Goal: Information Seeking & Learning: Learn about a topic

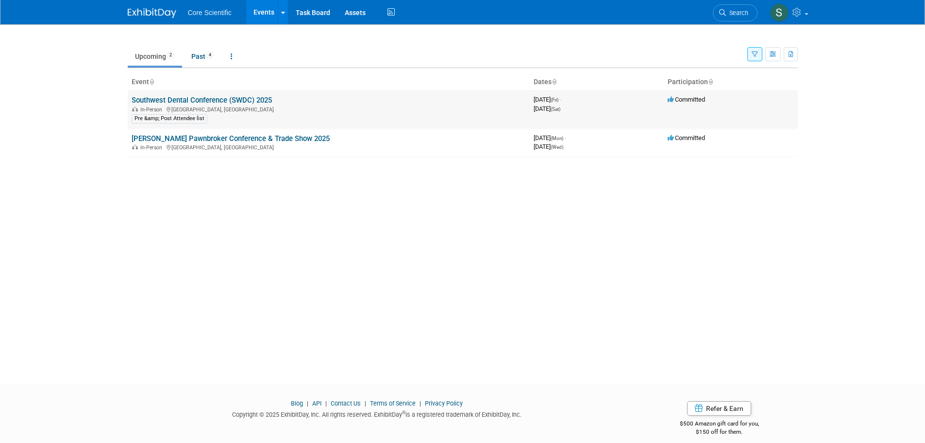
click at [264, 99] on link "Southwest Dental Conference (SWDC) 2025" at bounding box center [202, 100] width 140 height 9
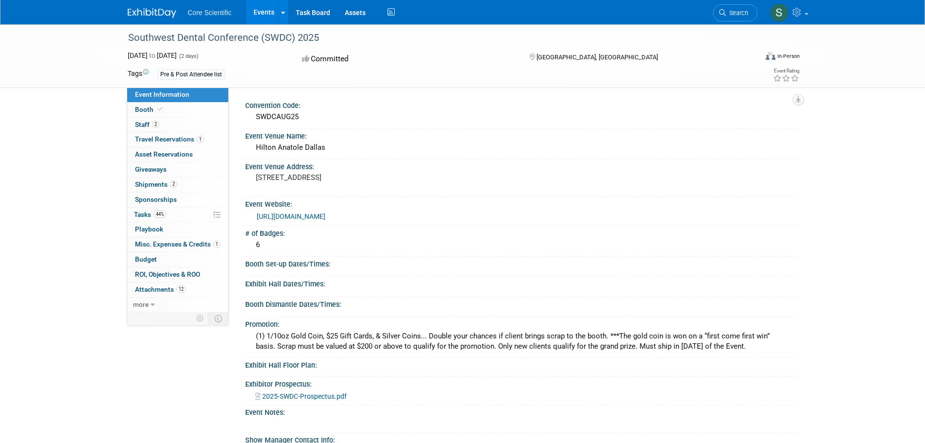
click at [299, 217] on link "https://swdentalconf.org/" at bounding box center [291, 216] width 69 height 8
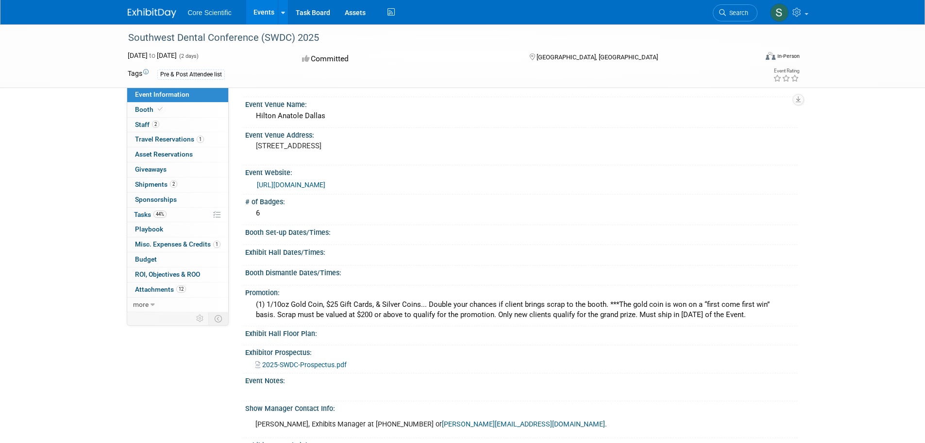
scroll to position [49, 0]
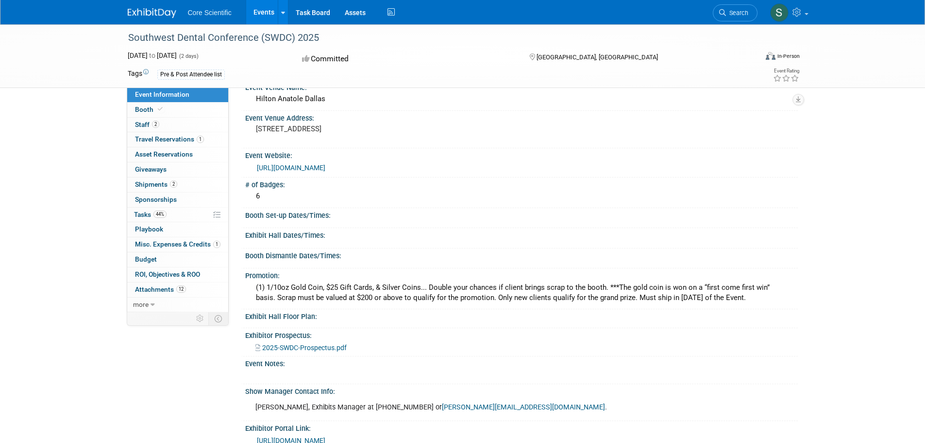
click at [338, 347] on span "2025-SWDC-Prospectus.pdf" at bounding box center [304, 347] width 85 height 8
click at [200, 240] on span "Misc. Expenses & Credits 1" at bounding box center [178, 244] width 86 height 8
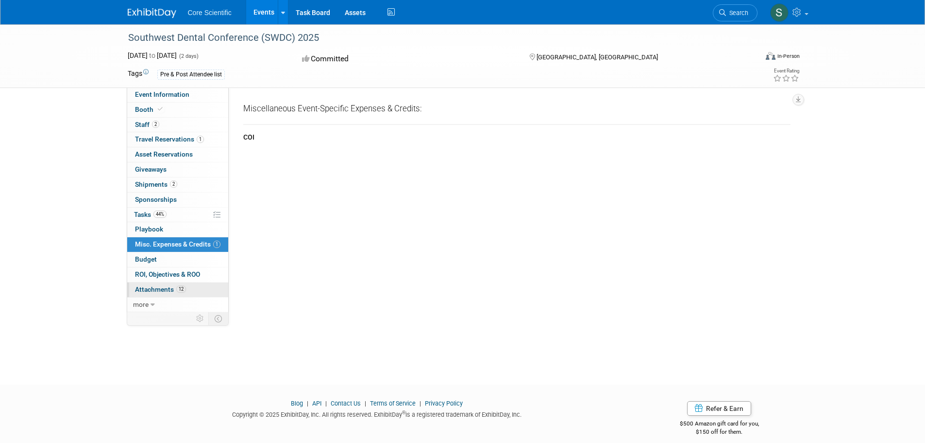
click at [163, 286] on span "Attachments 12" at bounding box center [160, 289] width 51 height 8
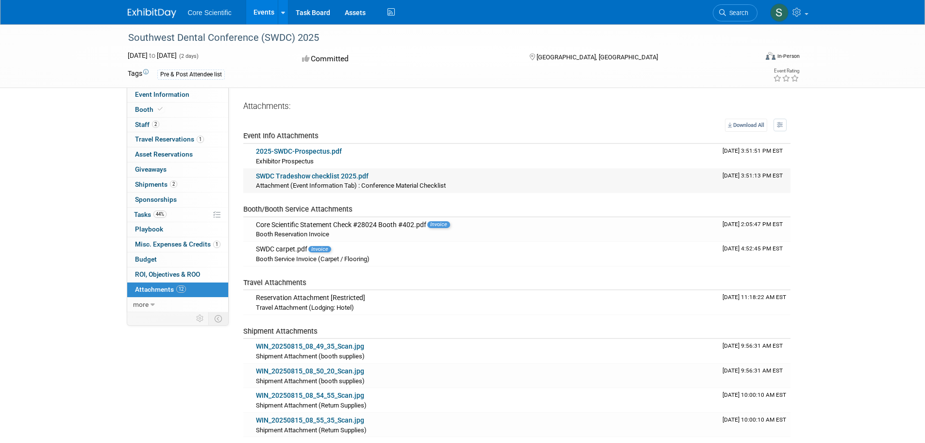
click at [351, 176] on link "SWDC Tradeshow checklist 2025.pdf" at bounding box center [312, 176] width 113 height 8
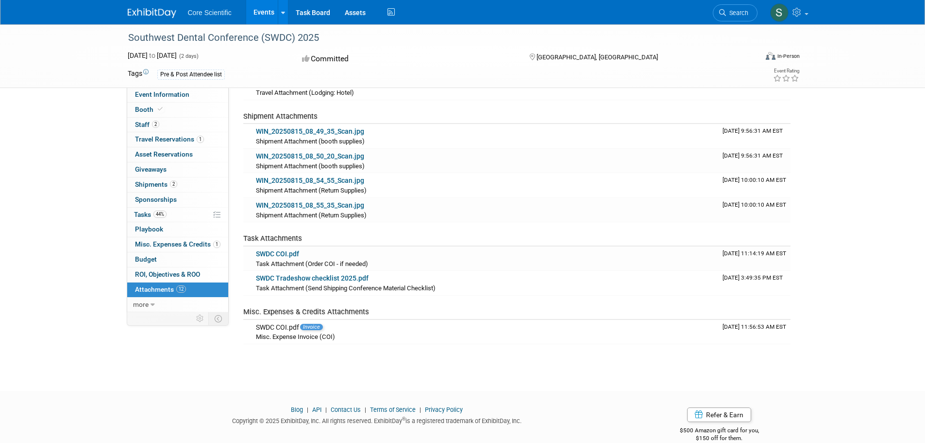
scroll to position [231, 0]
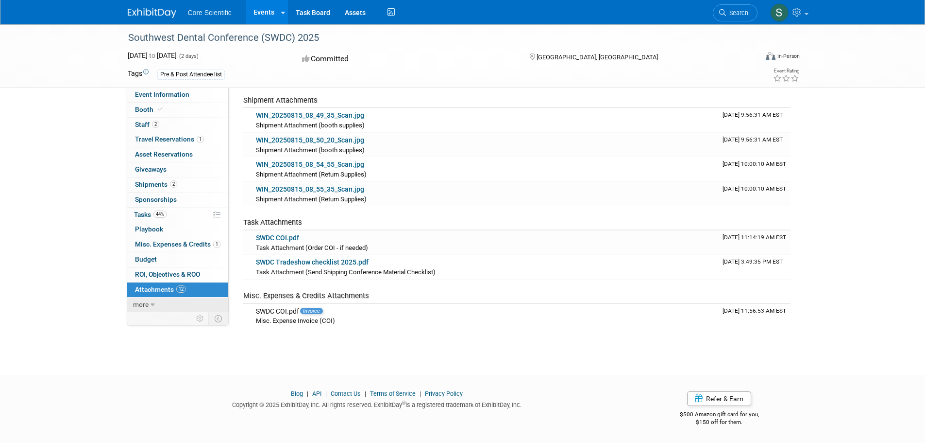
click at [145, 301] on span "more" at bounding box center [141, 304] width 16 height 8
click at [201, 319] on span "Event Binder (.pdf export)" at bounding box center [174, 319] width 78 height 8
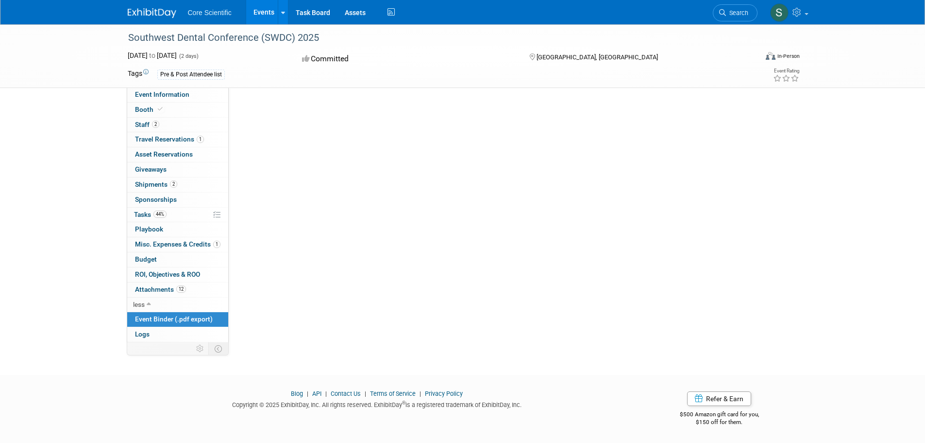
scroll to position [0, 0]
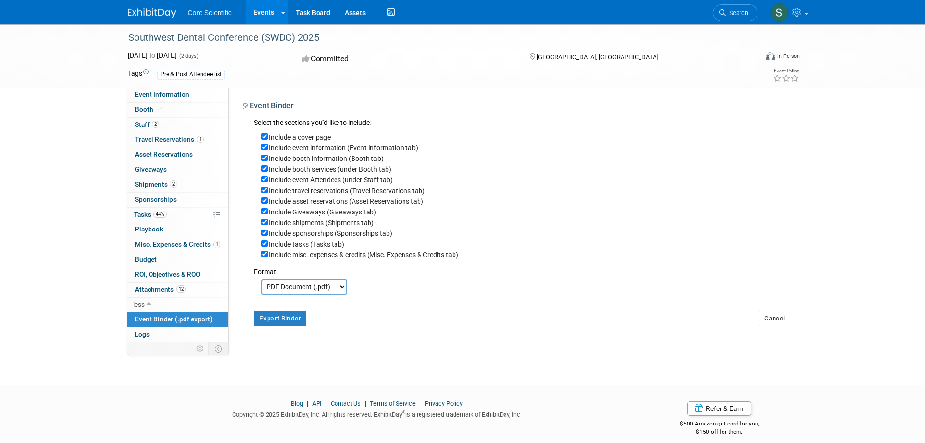
click at [259, 14] on link "Events" at bounding box center [263, 12] width 35 height 24
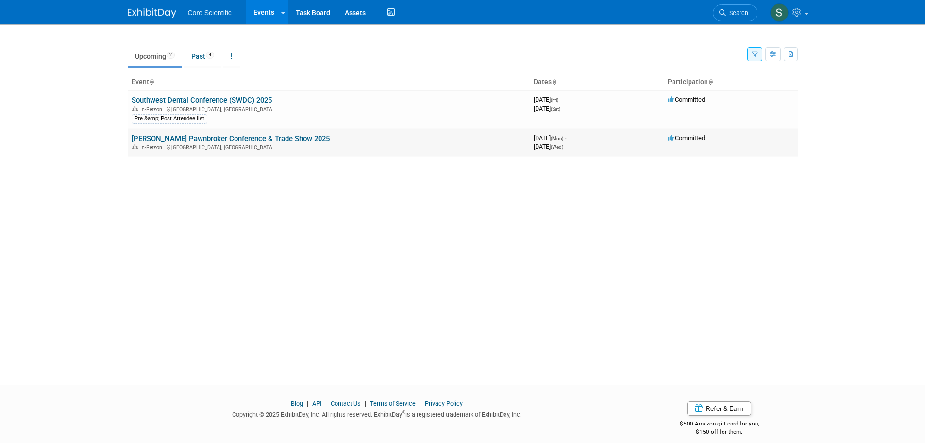
click at [219, 138] on link "[PERSON_NAME] Pawnbroker Conference & Trade Show 2025" at bounding box center [231, 138] width 198 height 9
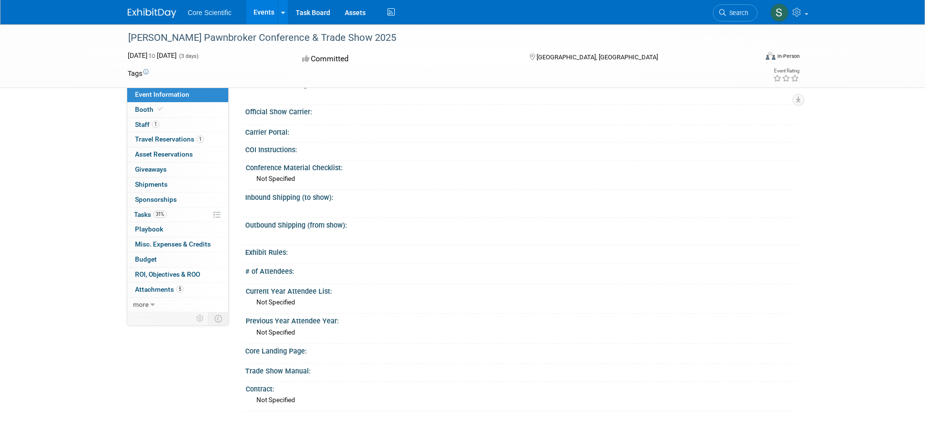
scroll to position [462, 0]
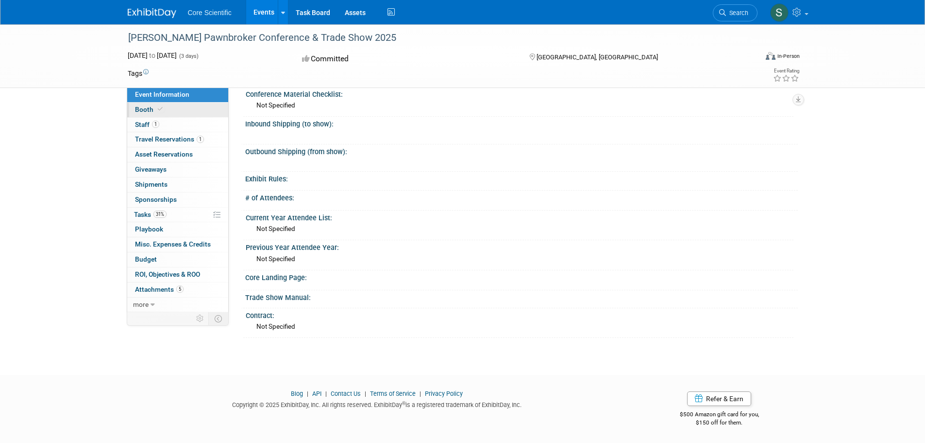
click at [181, 115] on link "Booth" at bounding box center [177, 110] width 101 height 15
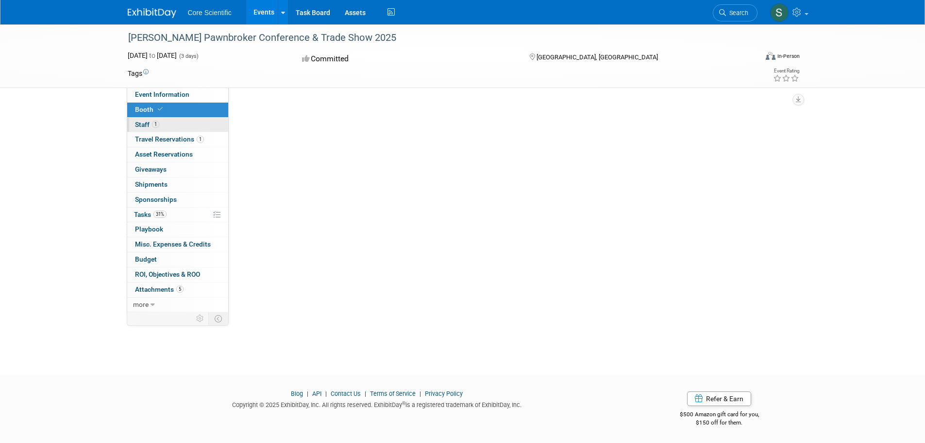
scroll to position [0, 0]
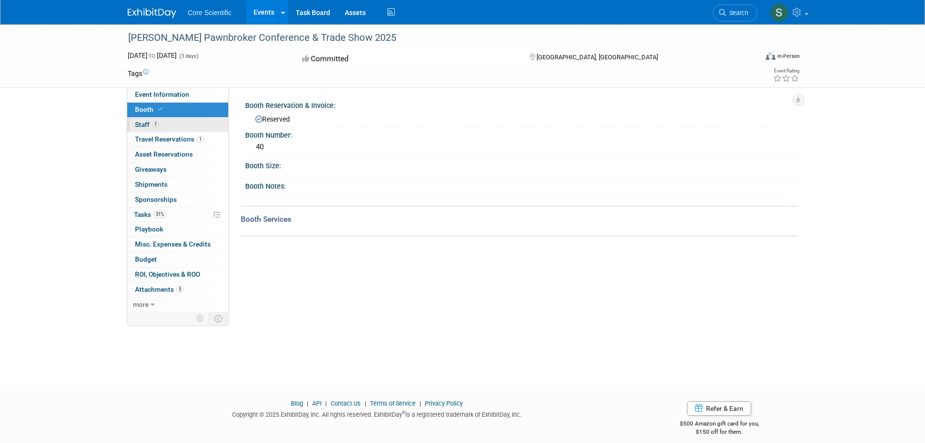
click at [182, 124] on link "1 Staff 1" at bounding box center [177, 125] width 101 height 15
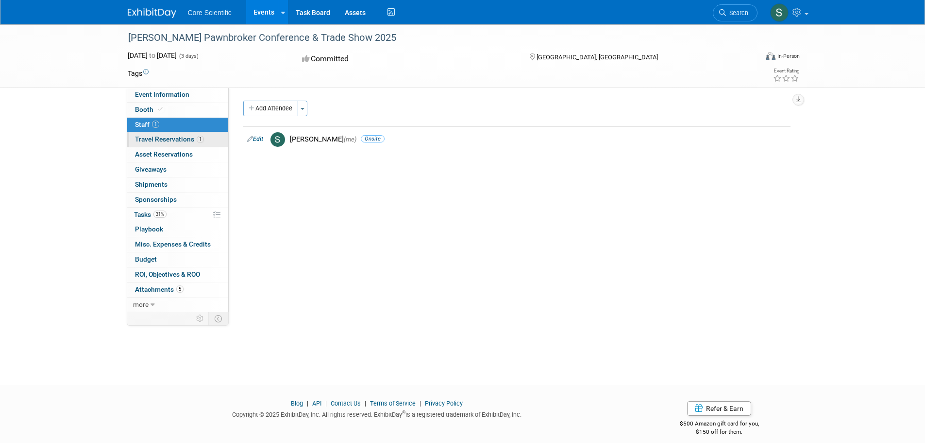
click at [155, 139] on span "Travel Reservations 1" at bounding box center [169, 139] width 69 height 8
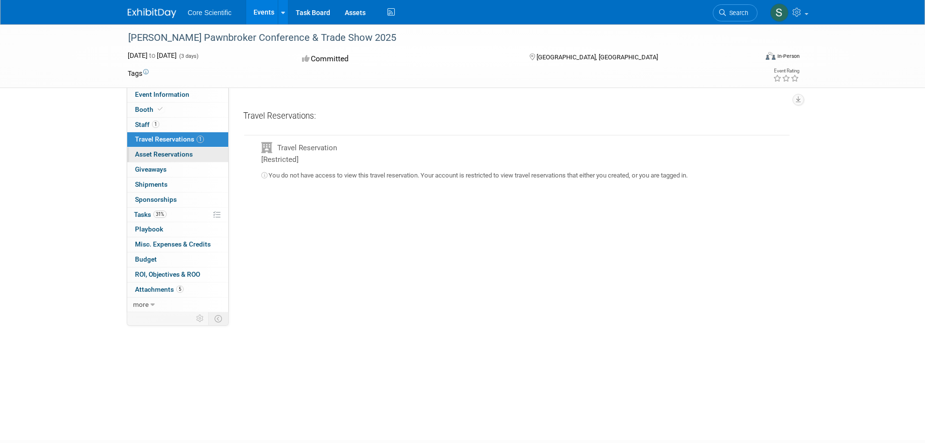
click at [197, 156] on link "0 Asset Reservations 0" at bounding box center [177, 154] width 101 height 15
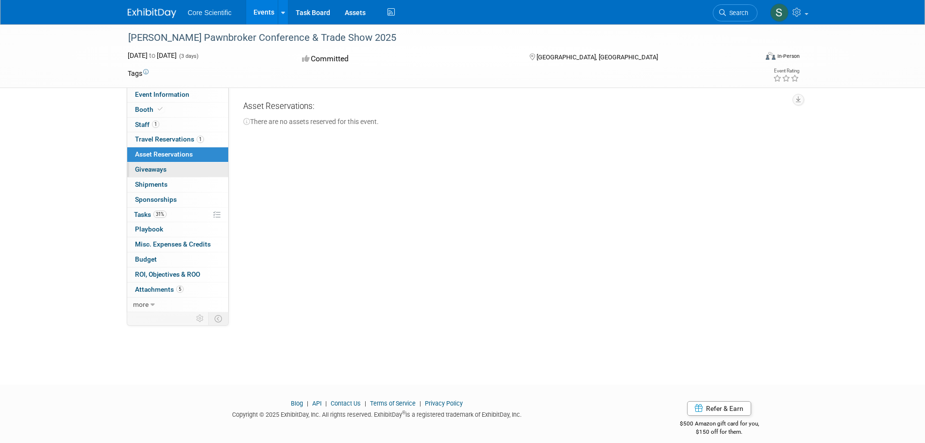
click at [194, 169] on link "0 Giveaways 0" at bounding box center [177, 169] width 101 height 15
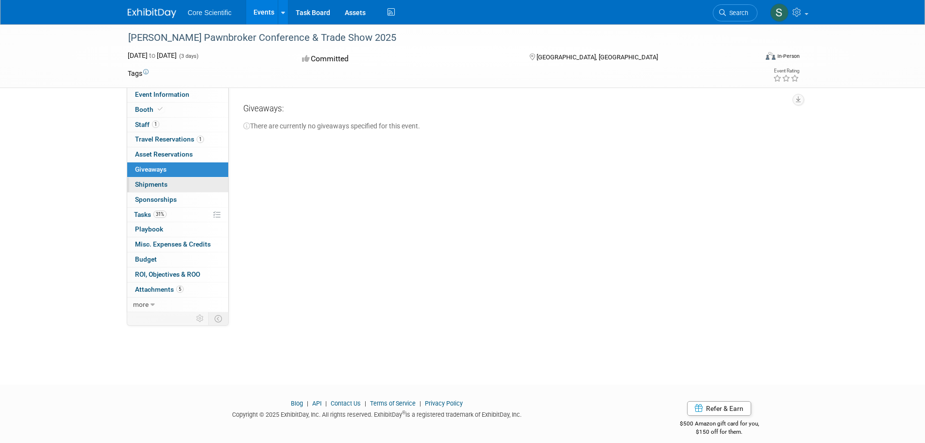
click at [193, 184] on link "0 Shipments 0" at bounding box center [177, 184] width 101 height 15
click at [196, 200] on link "0 Sponsorships 0" at bounding box center [177, 199] width 101 height 15
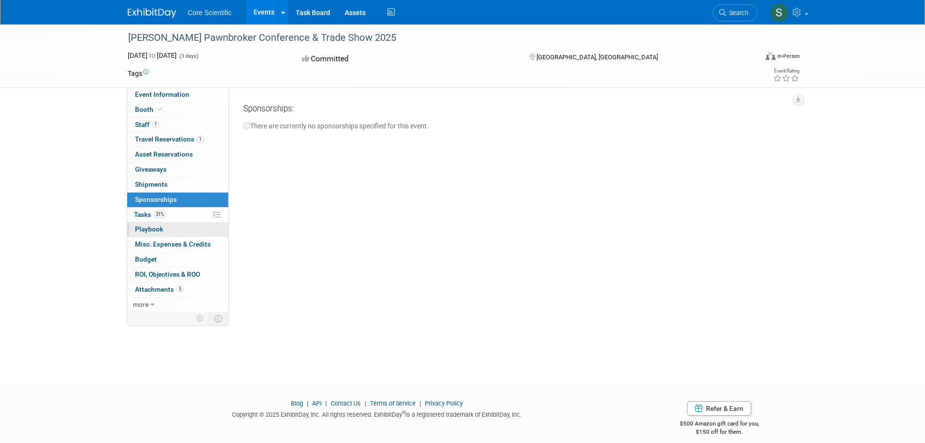
click at [197, 227] on link "0 Playbook 0" at bounding box center [177, 229] width 101 height 15
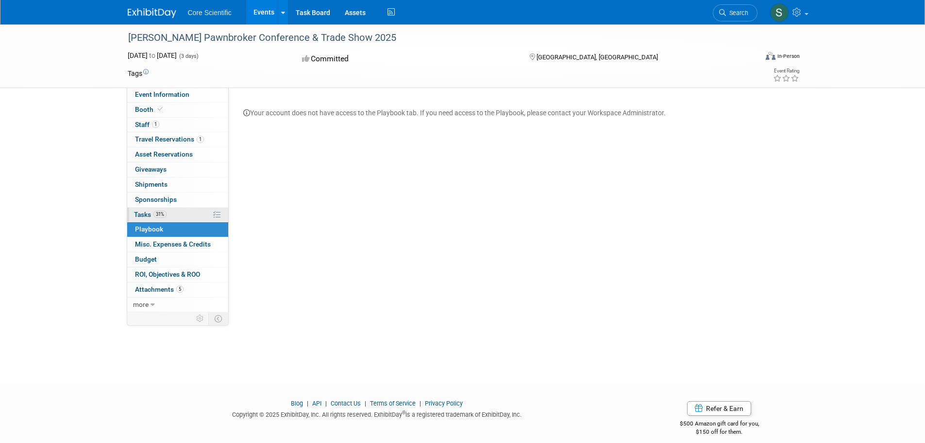
click at [197, 216] on link "31% Tasks 31%" at bounding box center [177, 214] width 101 height 15
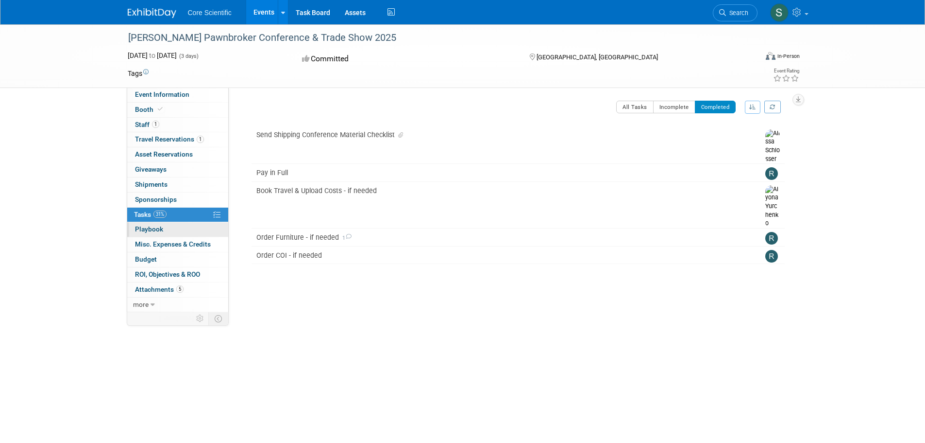
click at [182, 226] on link "0 Playbook 0" at bounding box center [177, 229] width 101 height 15
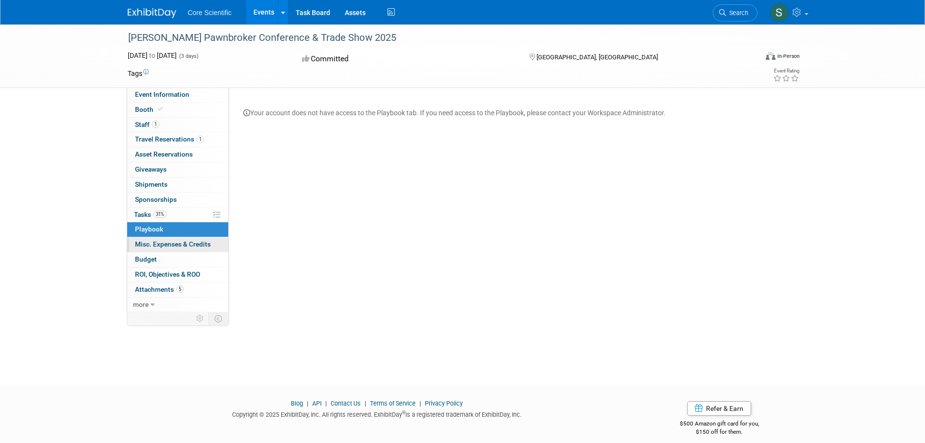
click at [158, 240] on span "Misc. Expenses & Credits 0" at bounding box center [173, 244] width 76 height 8
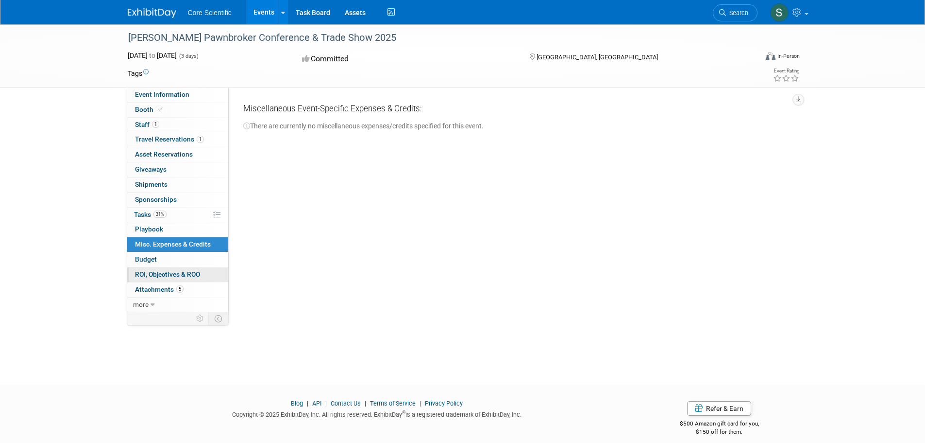
click at [170, 271] on span "ROI, Objectives & ROO 0" at bounding box center [167, 274] width 65 height 8
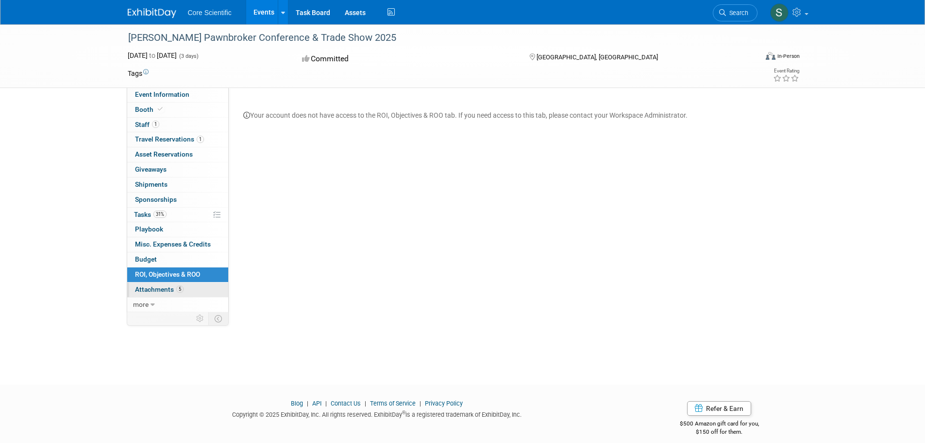
click at [158, 286] on span "Attachments 5" at bounding box center [159, 289] width 49 height 8
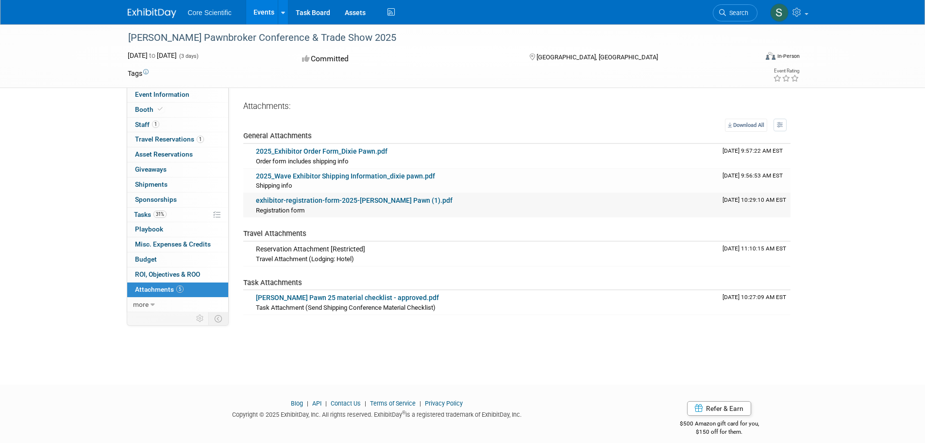
click at [360, 201] on link "exhibitor-registration-form-2025-[PERSON_NAME] Pawn (1).pdf" at bounding box center [354, 200] width 197 height 8
click at [366, 294] on link "[PERSON_NAME] Pawn 25 material checklist - approved.pdf" at bounding box center [347, 297] width 183 height 8
click at [152, 304] on icon at bounding box center [153, 304] width 4 height 7
click at [187, 89] on link "Event Information" at bounding box center [177, 94] width 101 height 15
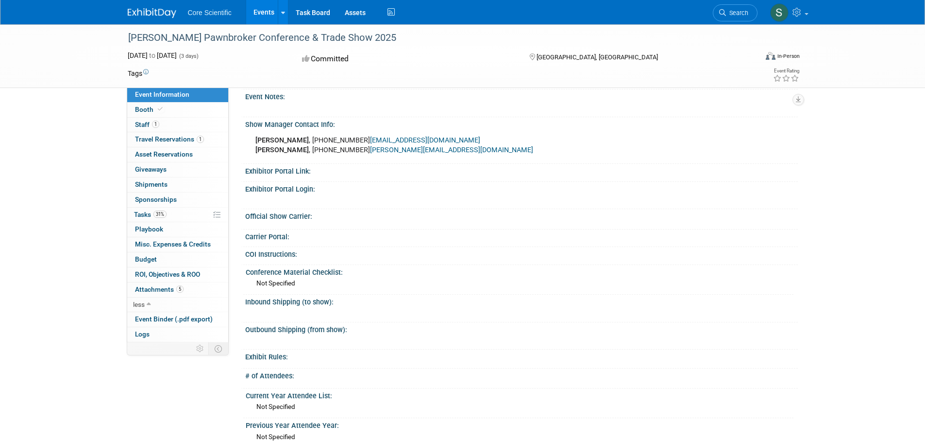
scroll to position [291, 0]
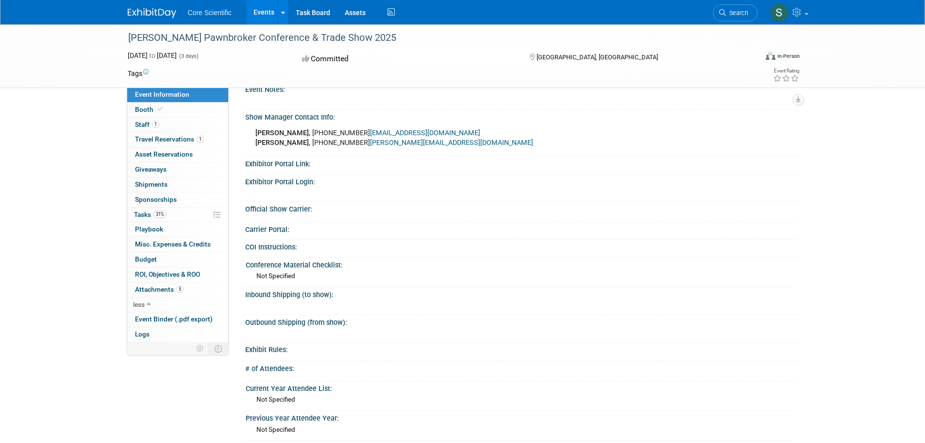
click at [178, 98] on link "Event Information" at bounding box center [177, 94] width 101 height 15
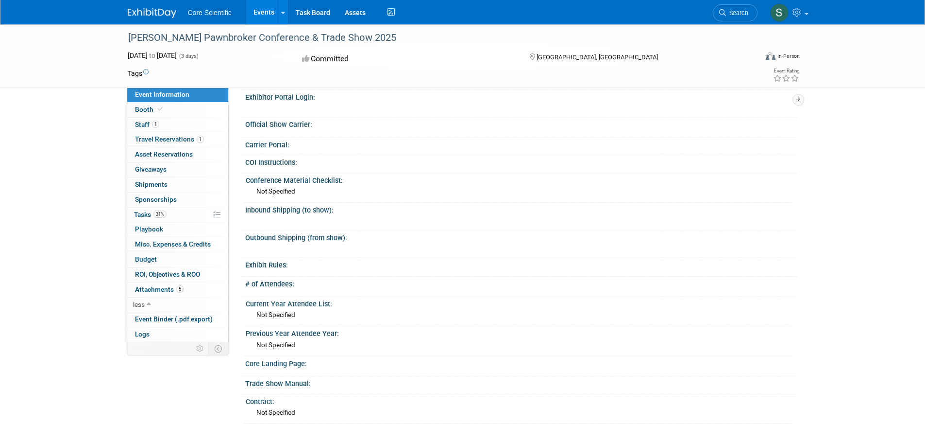
scroll to position [389, 0]
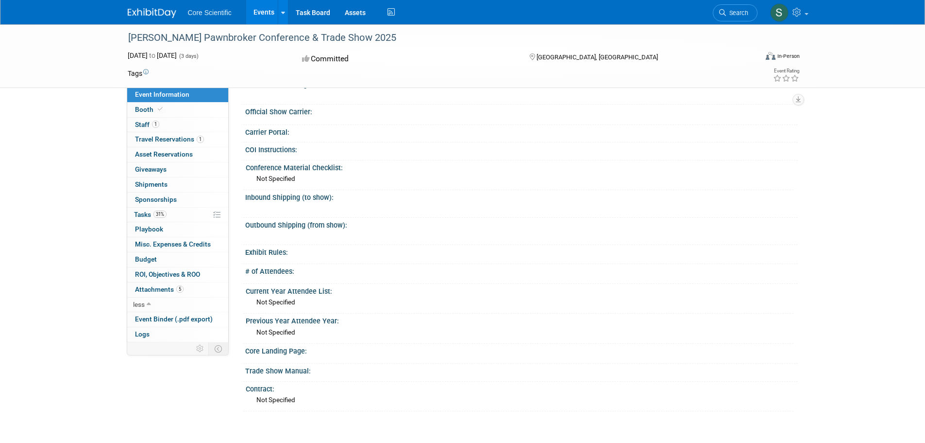
click at [267, 12] on link "Events" at bounding box center [263, 12] width 35 height 24
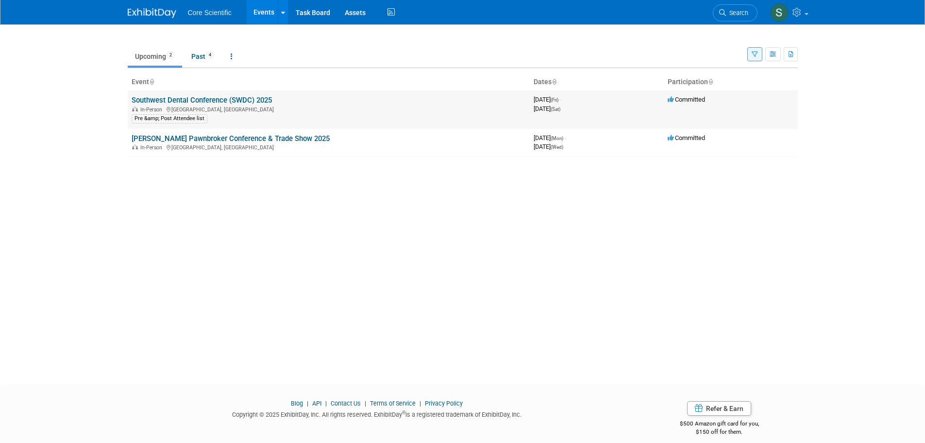
click at [270, 98] on link "Southwest Dental Conference (SWDC) 2025" at bounding box center [202, 100] width 140 height 9
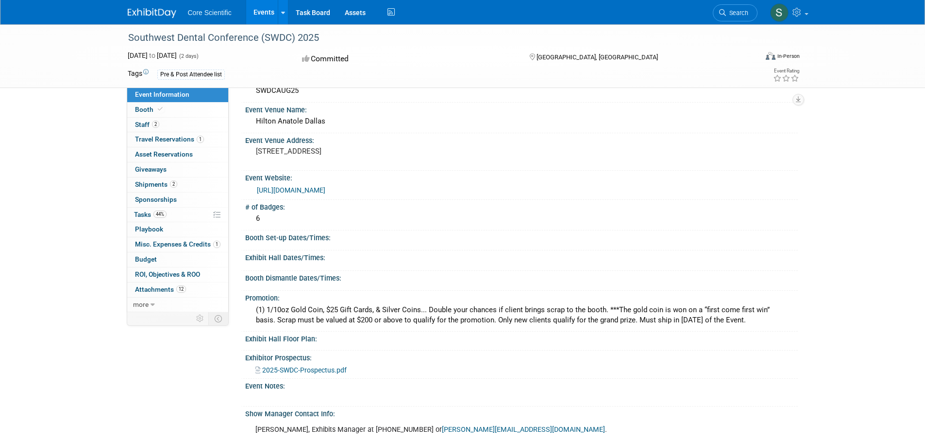
scroll to position [49, 0]
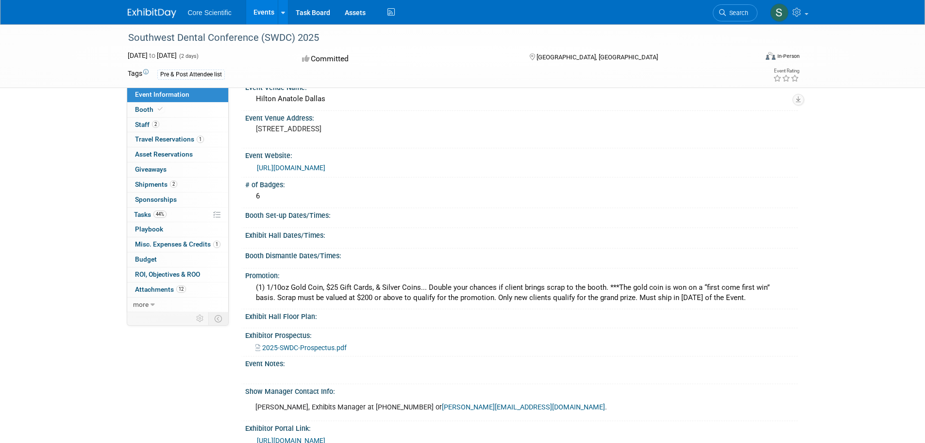
click at [325, 345] on span "2025-SWDC-Prospectus.pdf" at bounding box center [304, 347] width 85 height 8
